Goal: Find specific fact: Find specific page/section

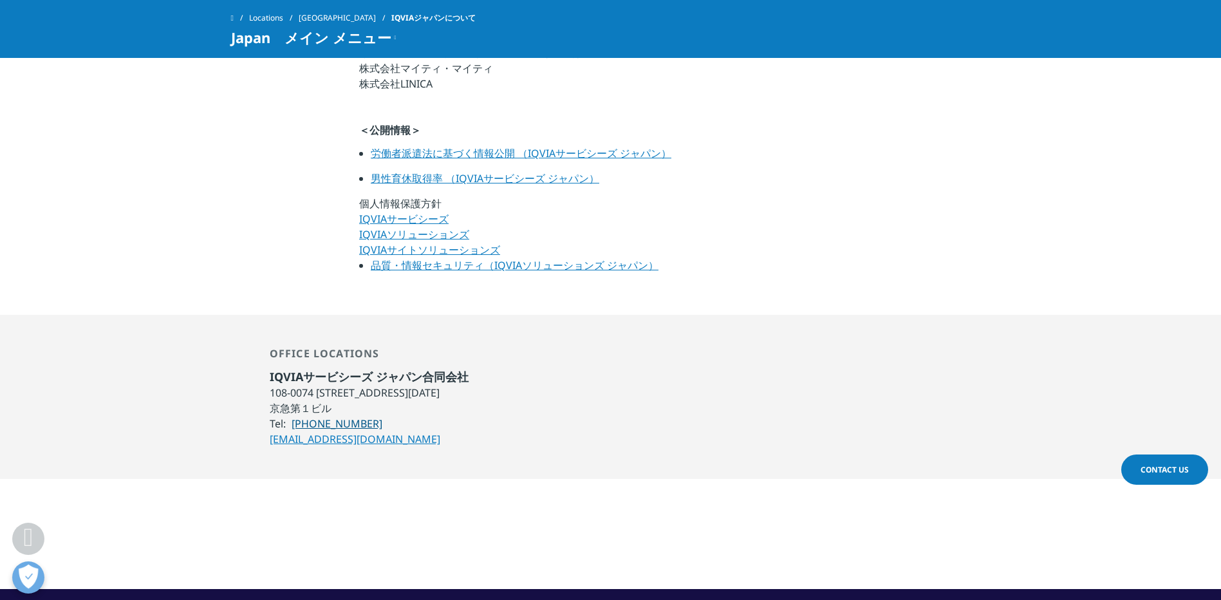
scroll to position [965, 0]
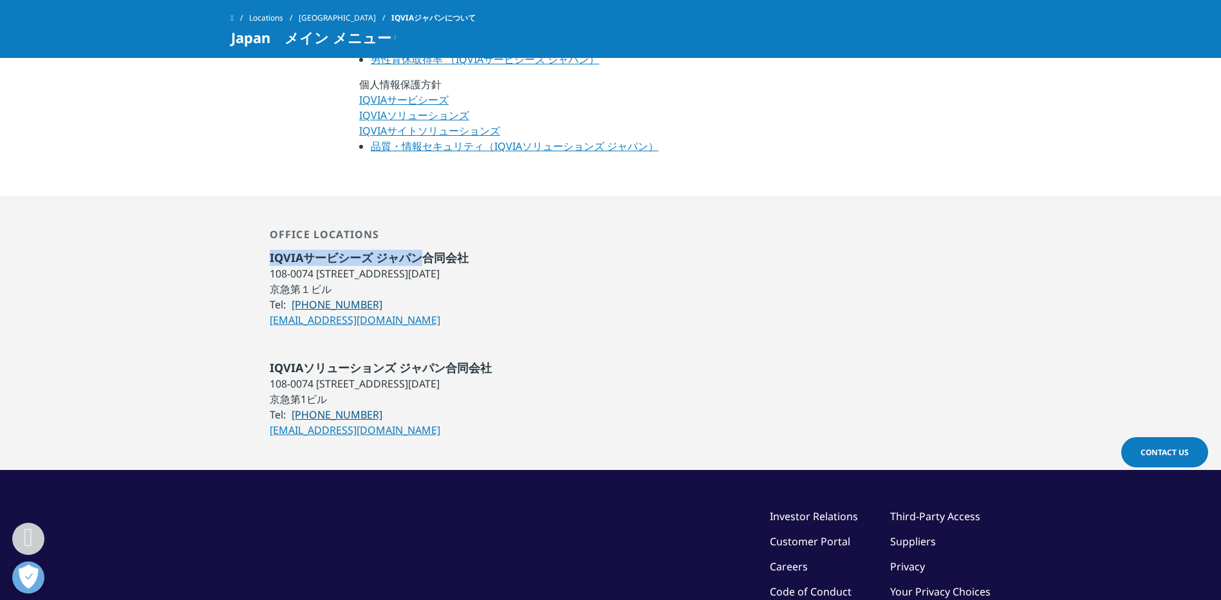
drag, startPoint x: 270, startPoint y: 254, endPoint x: 418, endPoint y: 263, distance: 147.7
click at [418, 263] on span "IQVIAサービシーズ ジャパン合同会社" at bounding box center [369, 257] width 199 height 15
copy span "IQVIAサービシーズ ジャパン"
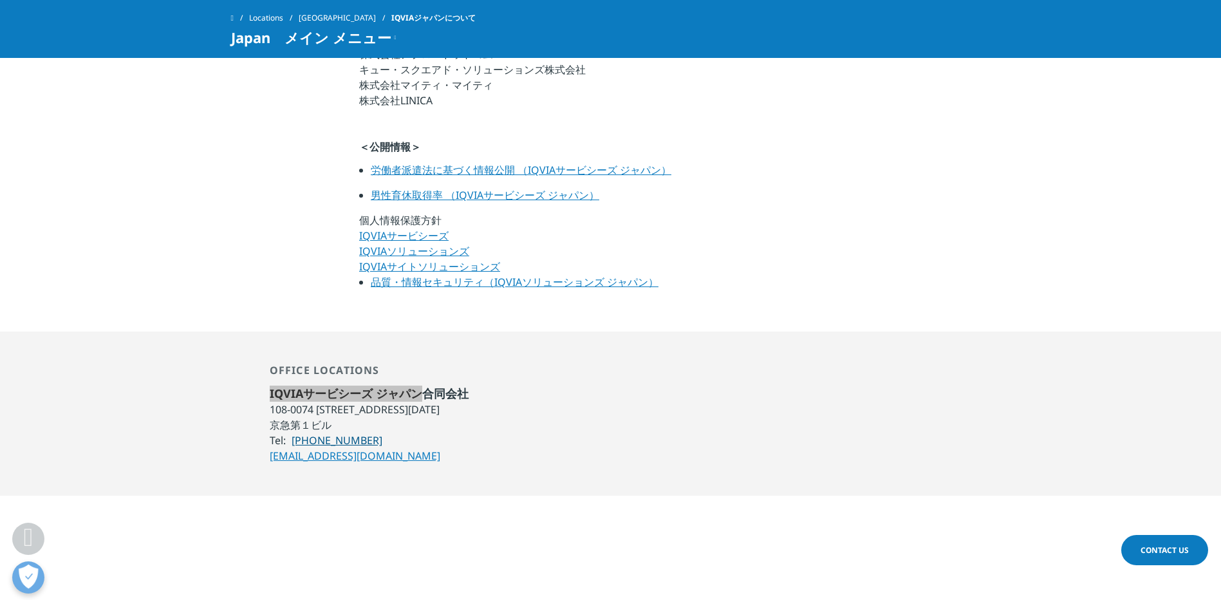
scroll to position [837, 0]
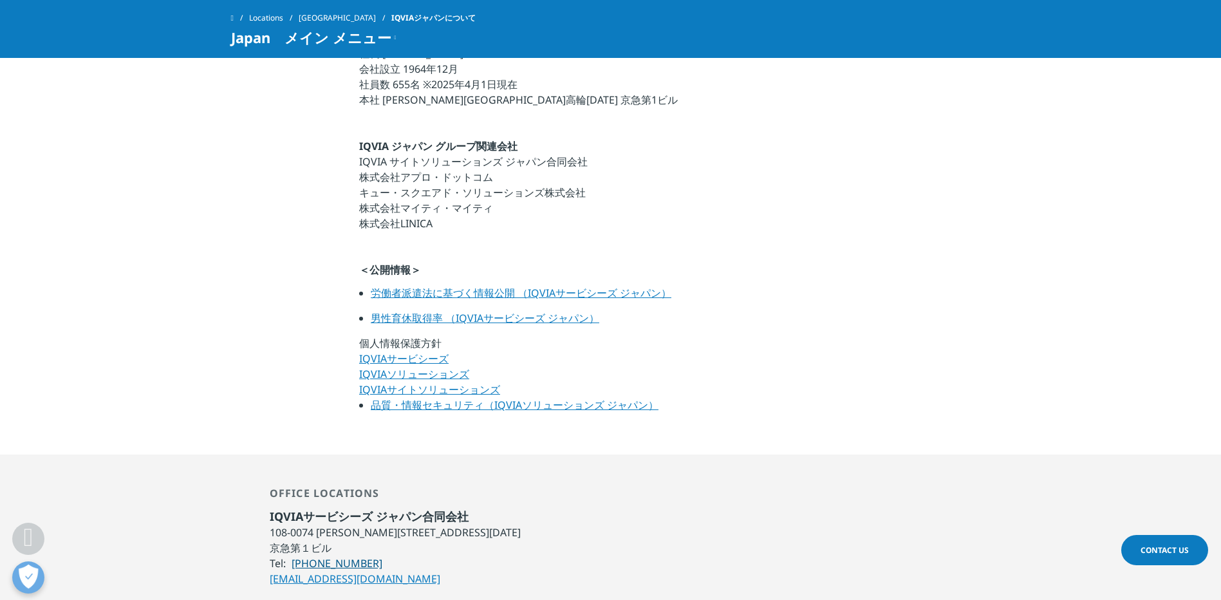
scroll to position [837, 0]
